Goal: Find specific page/section: Find specific page/section

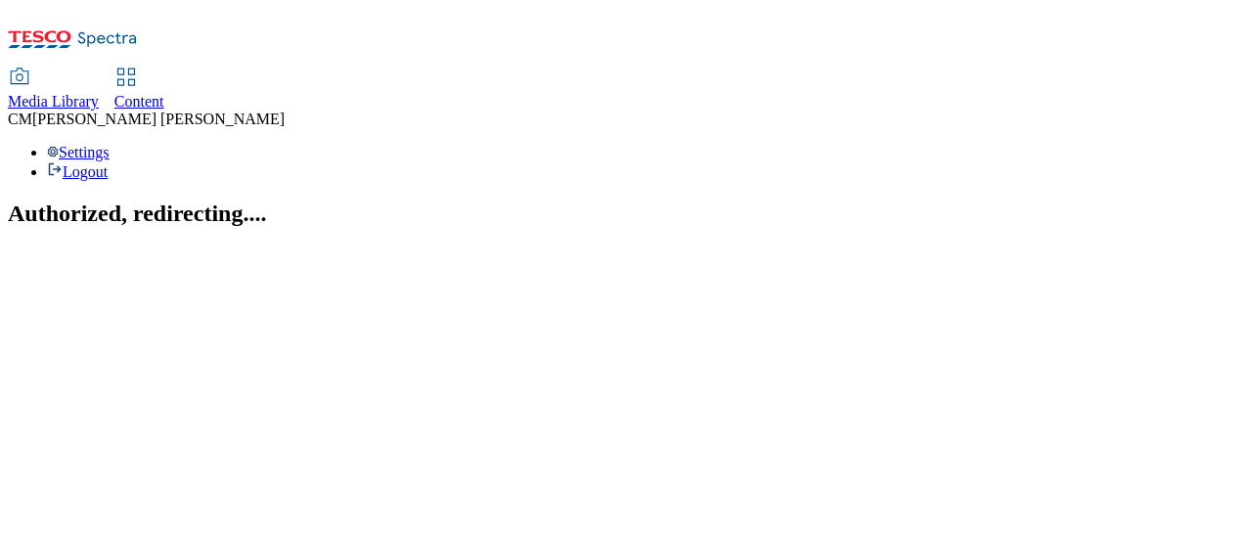
click at [164, 93] on div "Content" at bounding box center [139, 102] width 50 height 18
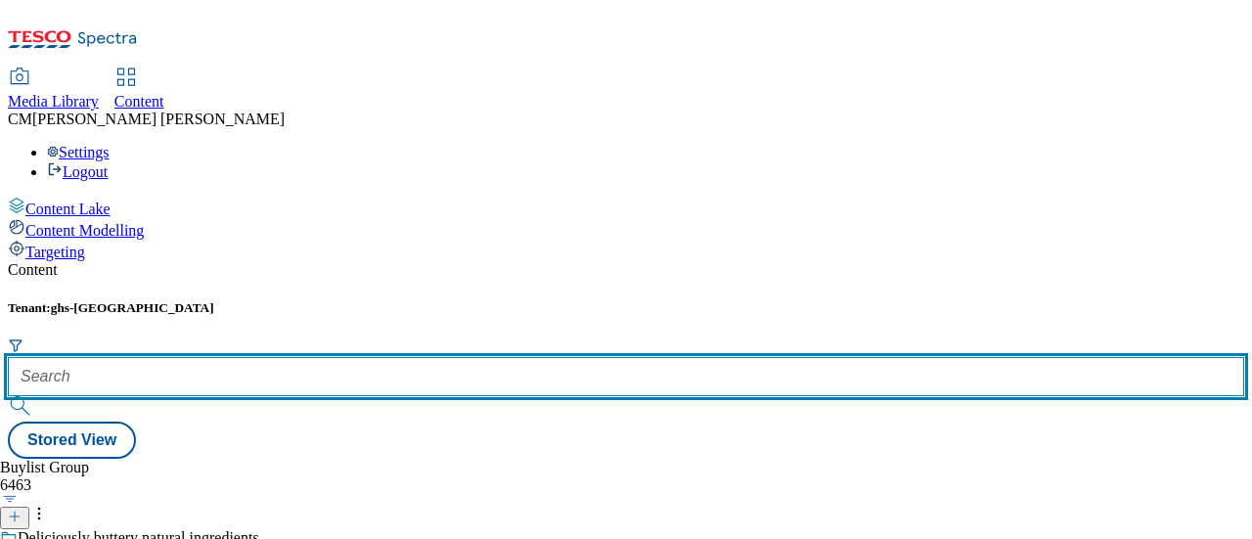
click at [430, 357] on input "text" at bounding box center [626, 376] width 1236 height 39
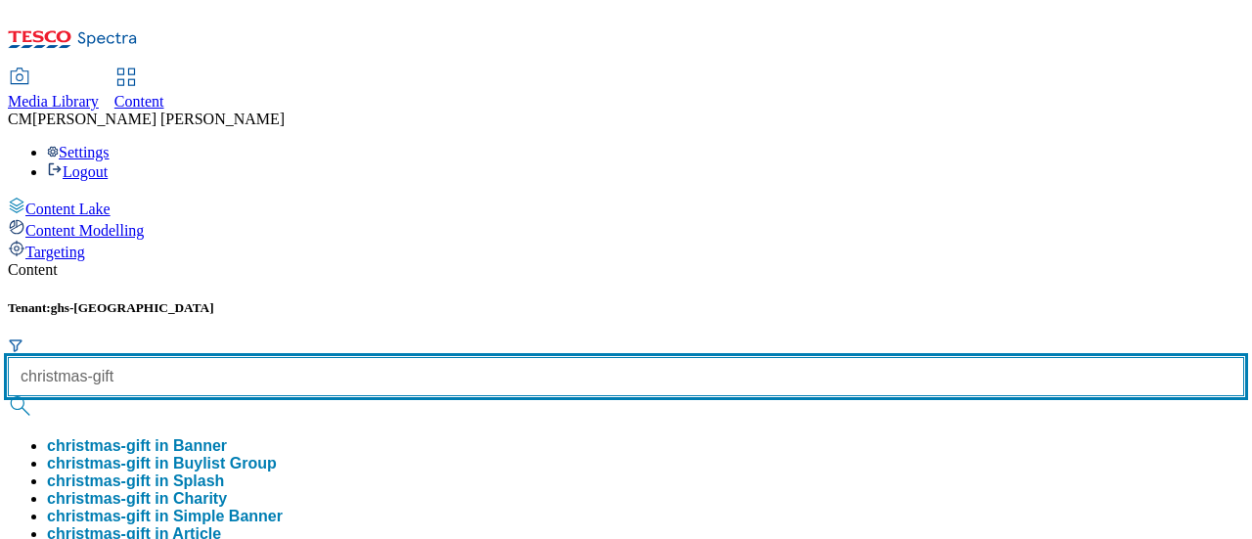
type input "christmas-gift"
click at [8, 396] on button "submit" at bounding box center [21, 406] width 27 height 20
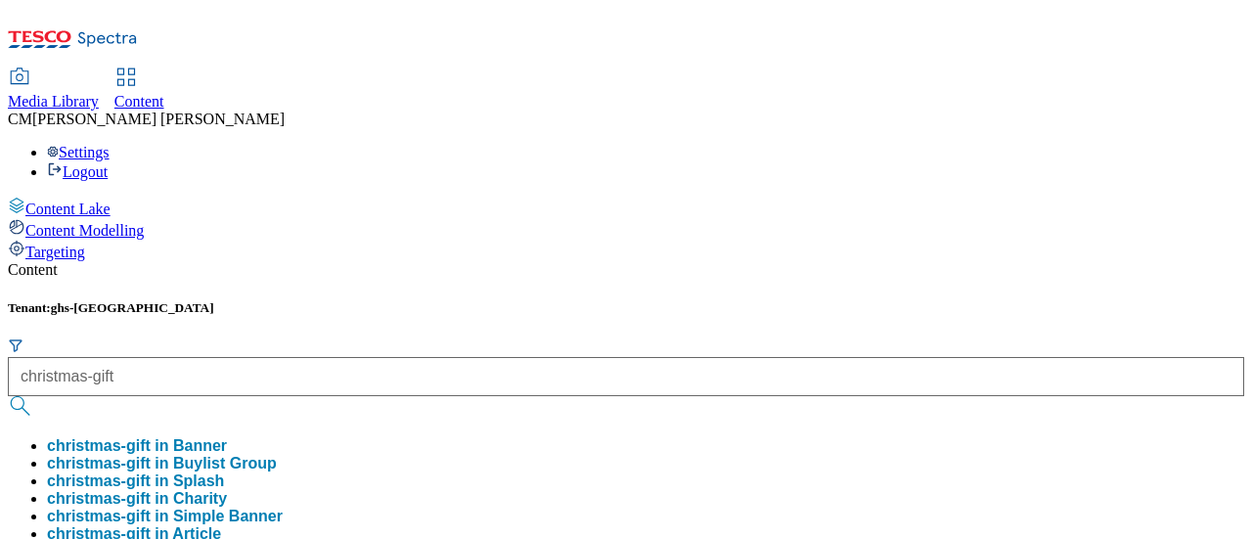
click at [725, 261] on div "Content" at bounding box center [626, 270] width 1236 height 18
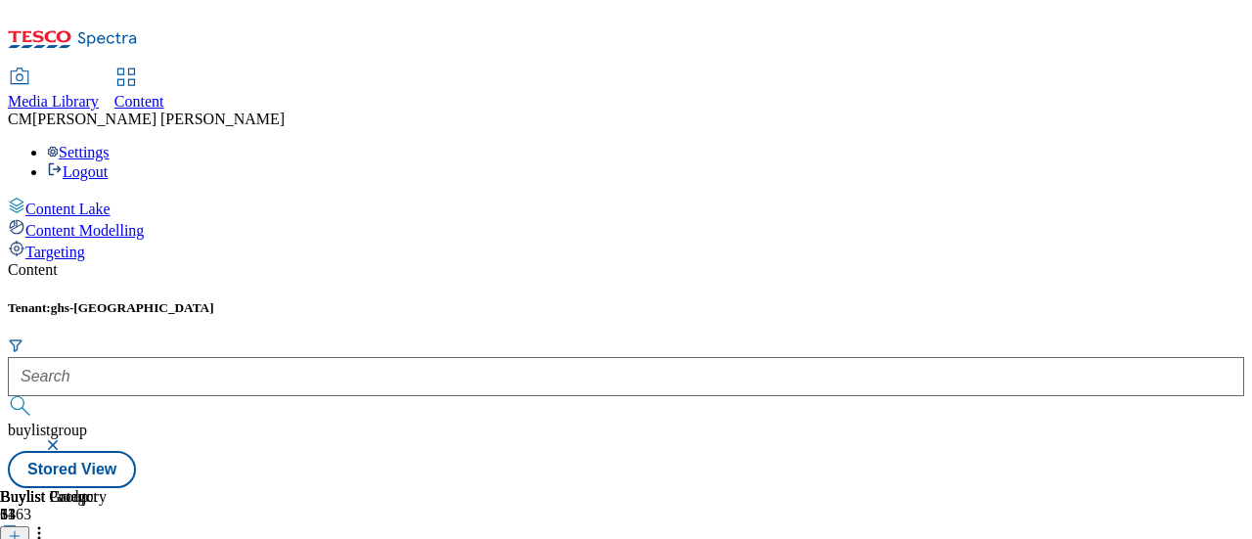
scroll to position [0, 437]
